Goal: Obtain resource: Obtain resource

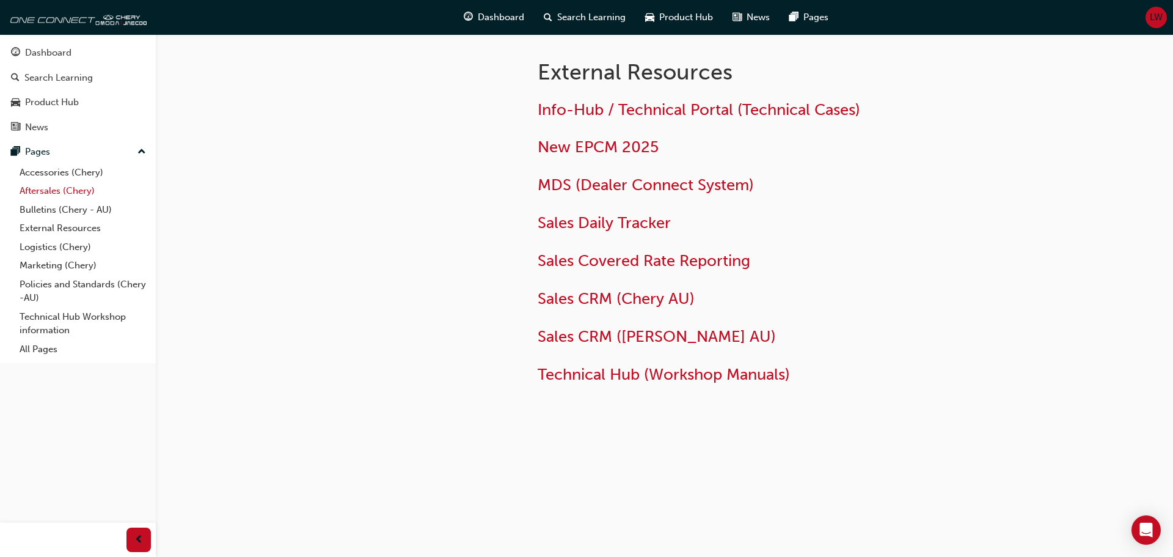
click at [48, 188] on link "Aftersales (Chery)" at bounding box center [83, 190] width 136 height 19
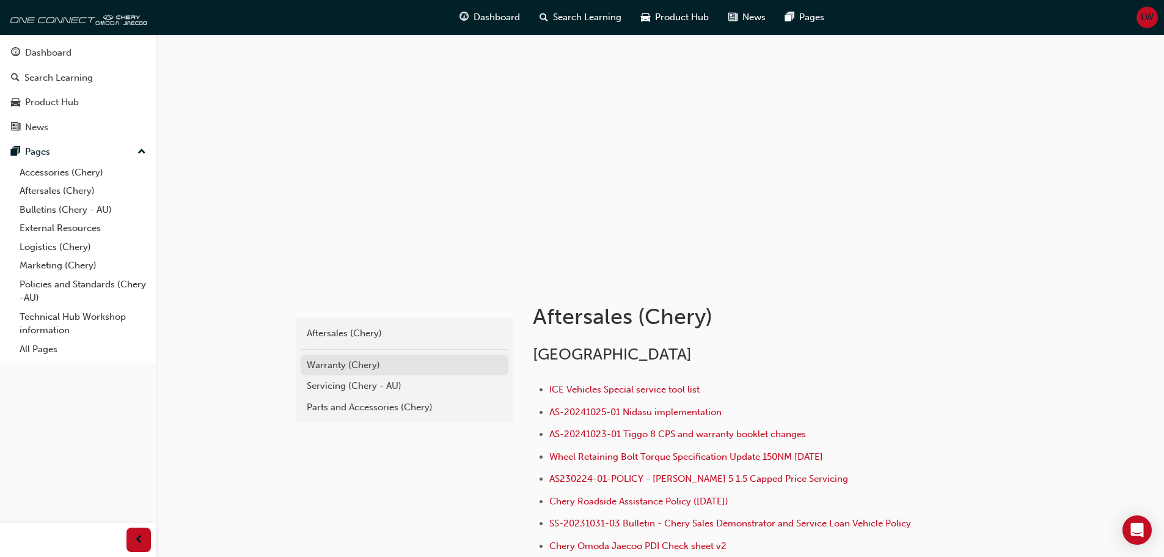
click at [328, 370] on div "Warranty (Chery)" at bounding box center [405, 365] width 196 height 14
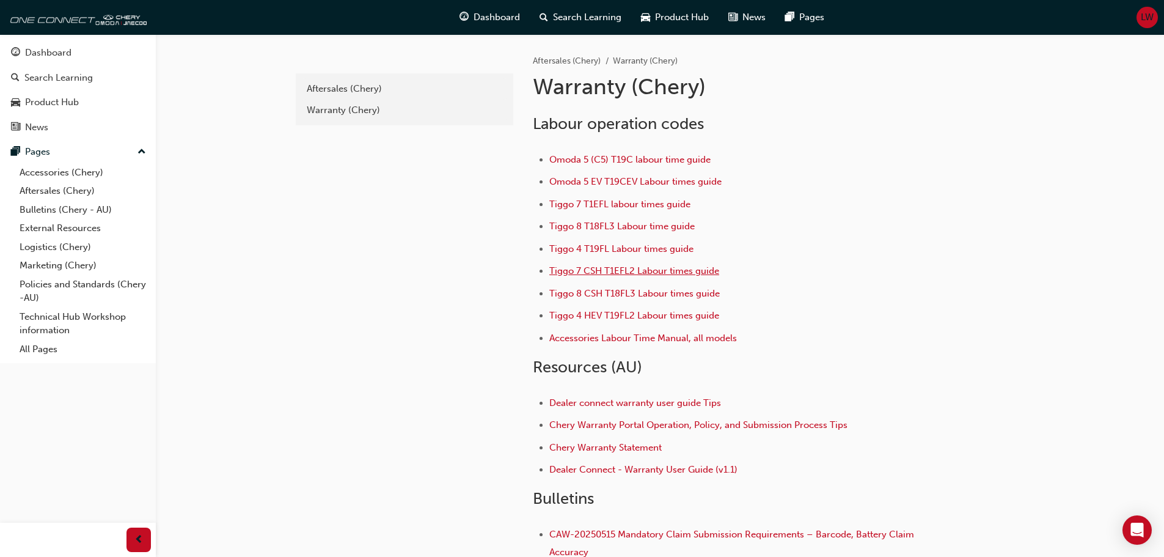
click at [609, 269] on span "Tiggo 7 CSH T1EFL2 Labour times guide" at bounding box center [634, 270] width 170 height 11
click at [610, 269] on span "Tiggo 7 CSH T1EFL2 Labour times guide" at bounding box center [634, 270] width 170 height 11
